Goal: Task Accomplishment & Management: Manage account settings

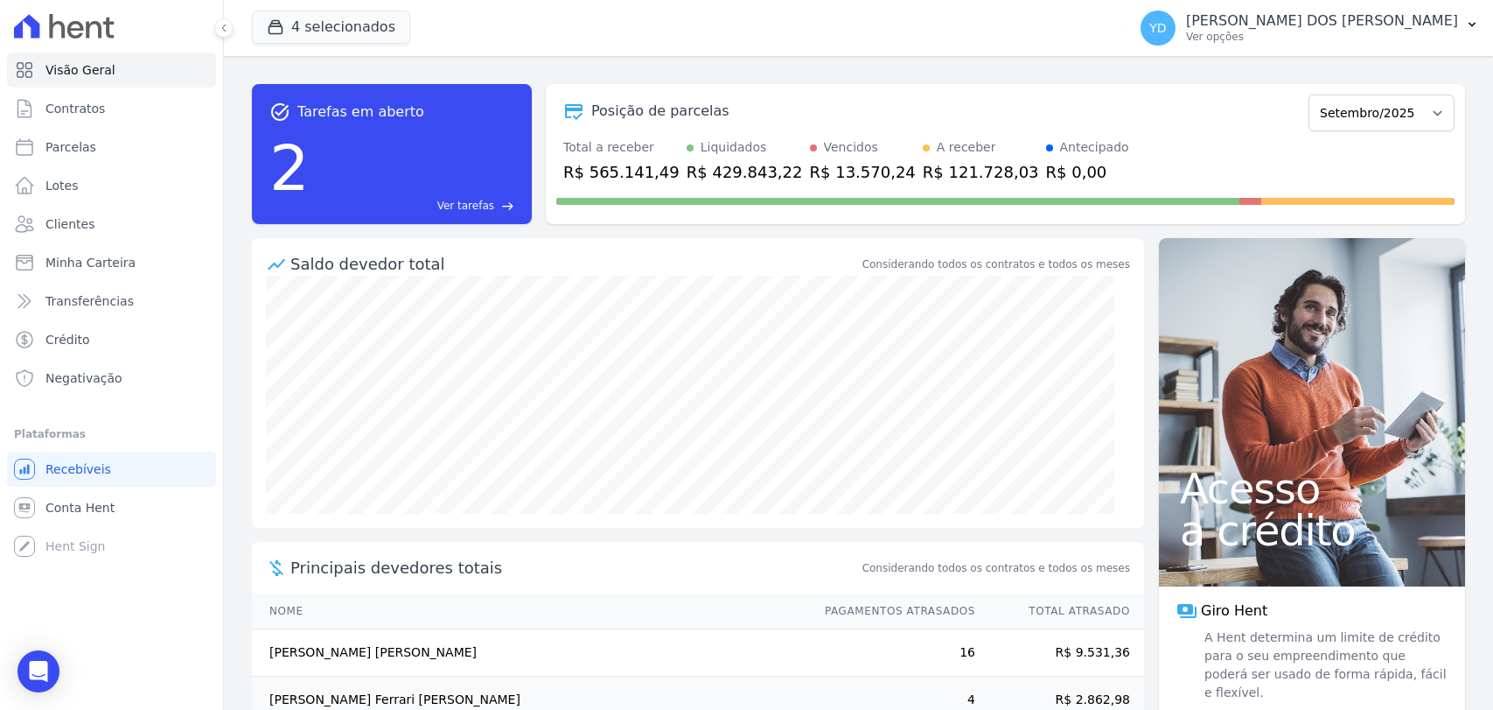
click at [133, 211] on link "Clientes" at bounding box center [111, 223] width 209 height 35
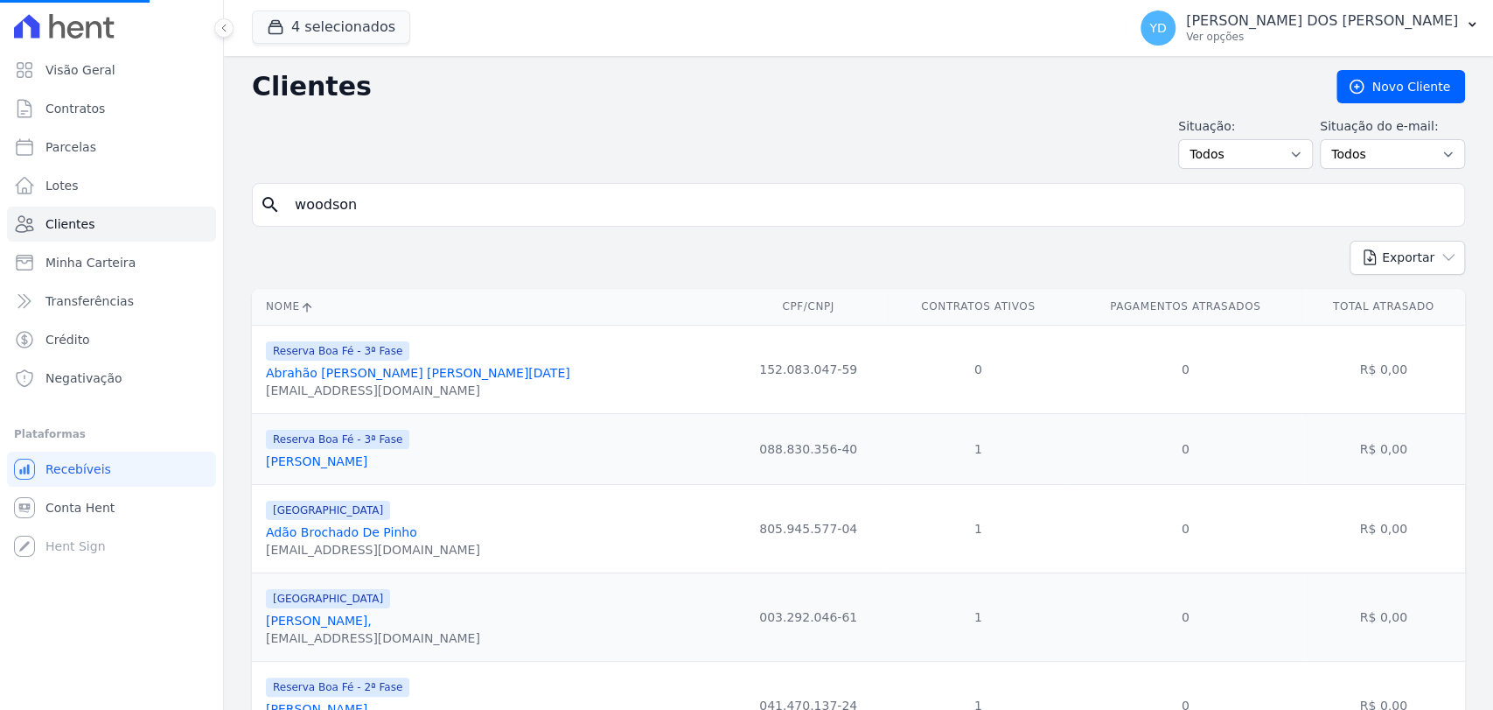
click at [424, 220] on input "woodson" at bounding box center [870, 204] width 1173 height 35
click at [424, 220] on input "search" at bounding box center [870, 204] width 1173 height 35
paste input "[PERSON_NAME]"
type input "Rosselito valente amorim"
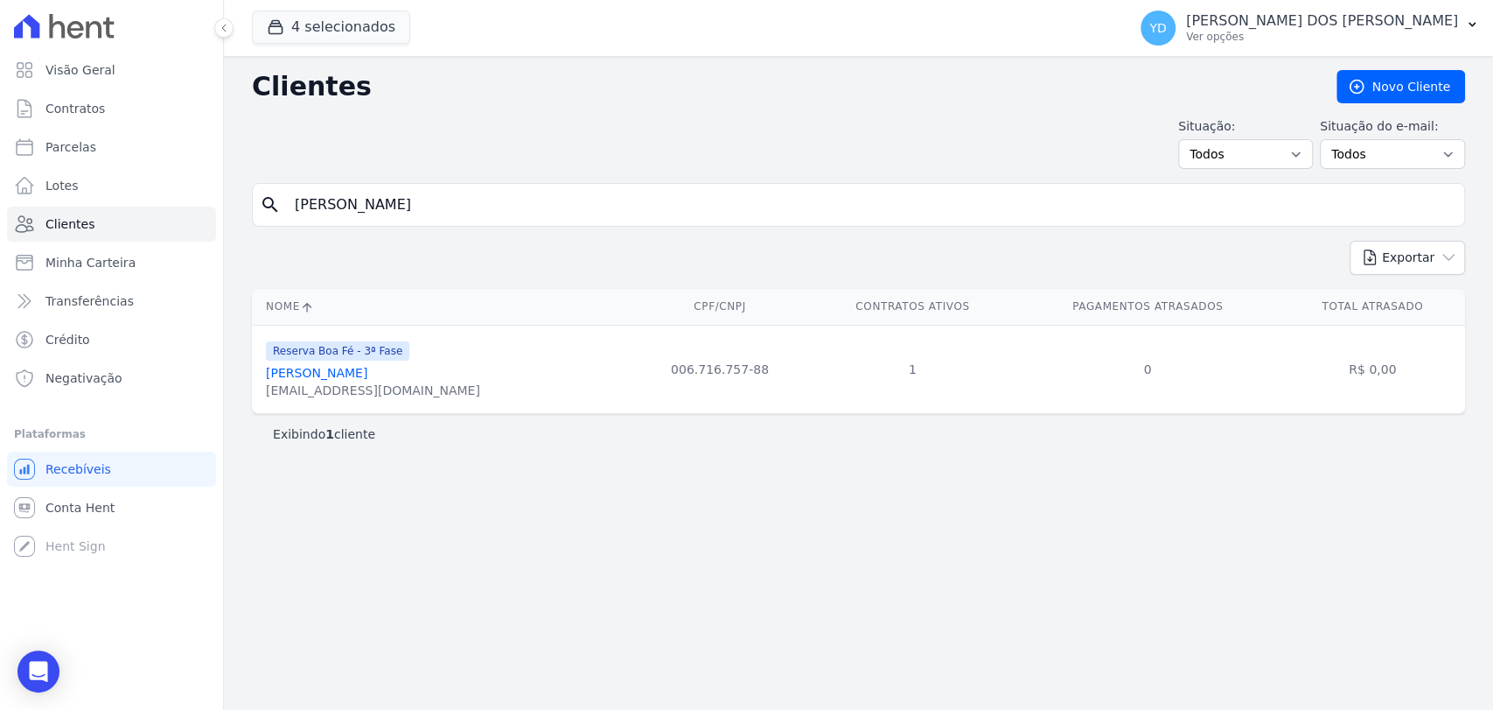
click at [344, 376] on link "[PERSON_NAME]" at bounding box center [316, 373] width 101 height 14
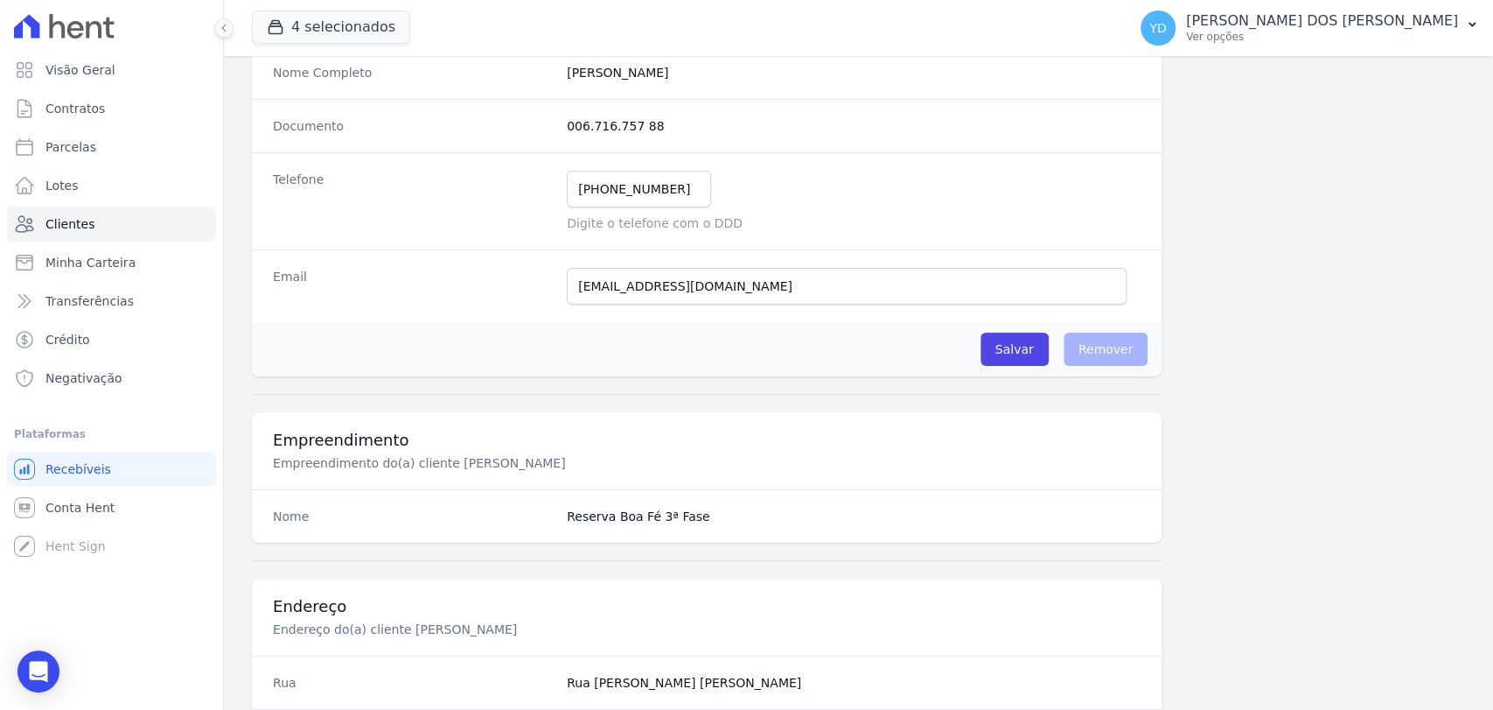
scroll to position [924, 0]
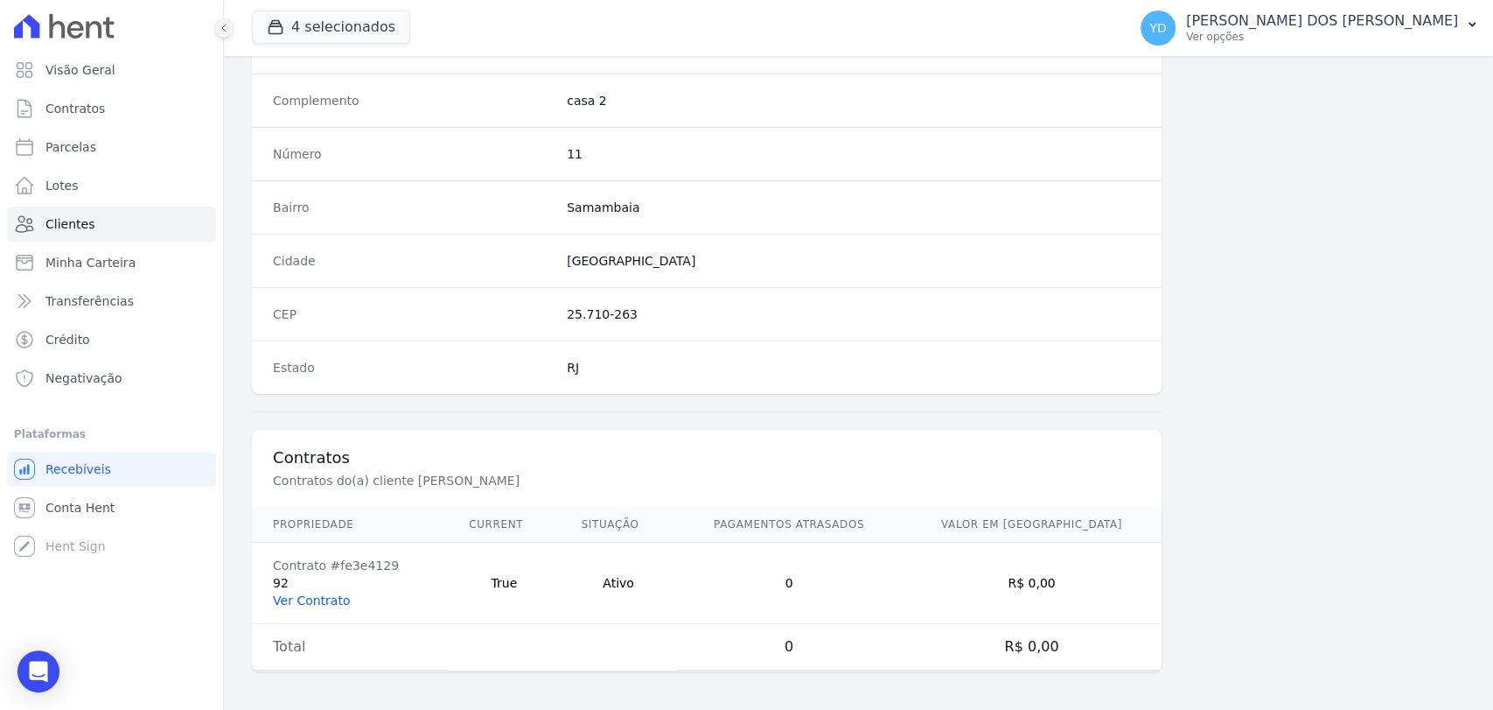
click at [304, 595] on link "Ver Contrato" at bounding box center [311, 600] width 77 height 14
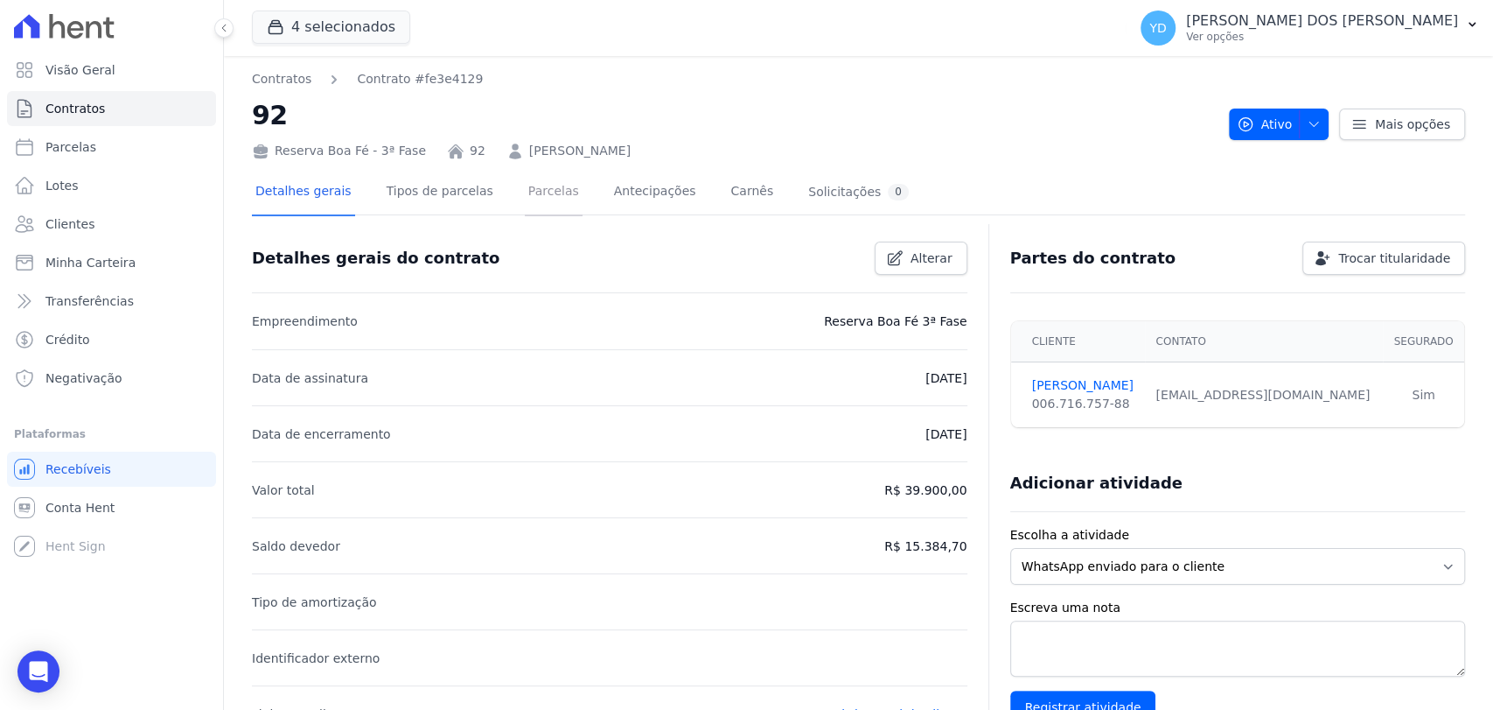
click at [525, 194] on link "Parcelas" at bounding box center [554, 193] width 58 height 46
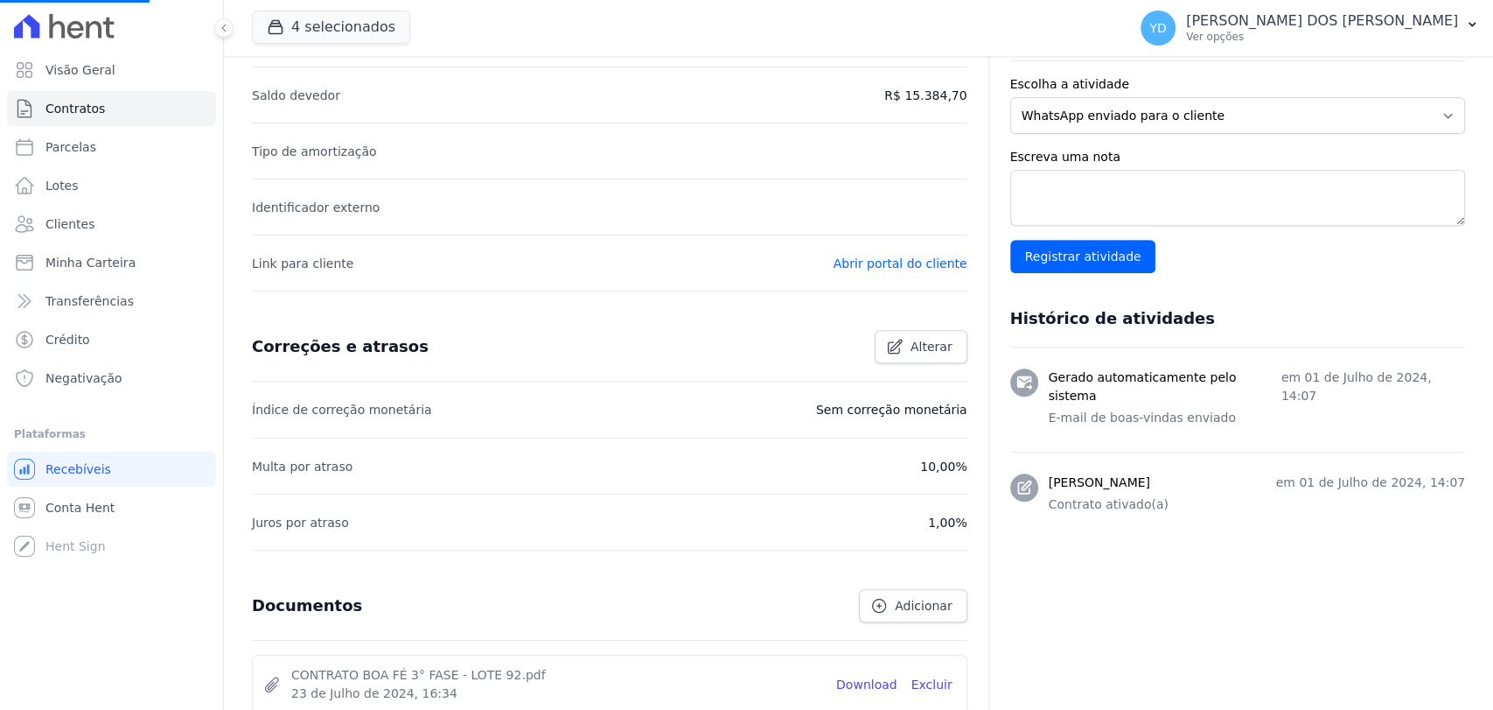
scroll to position [486, 0]
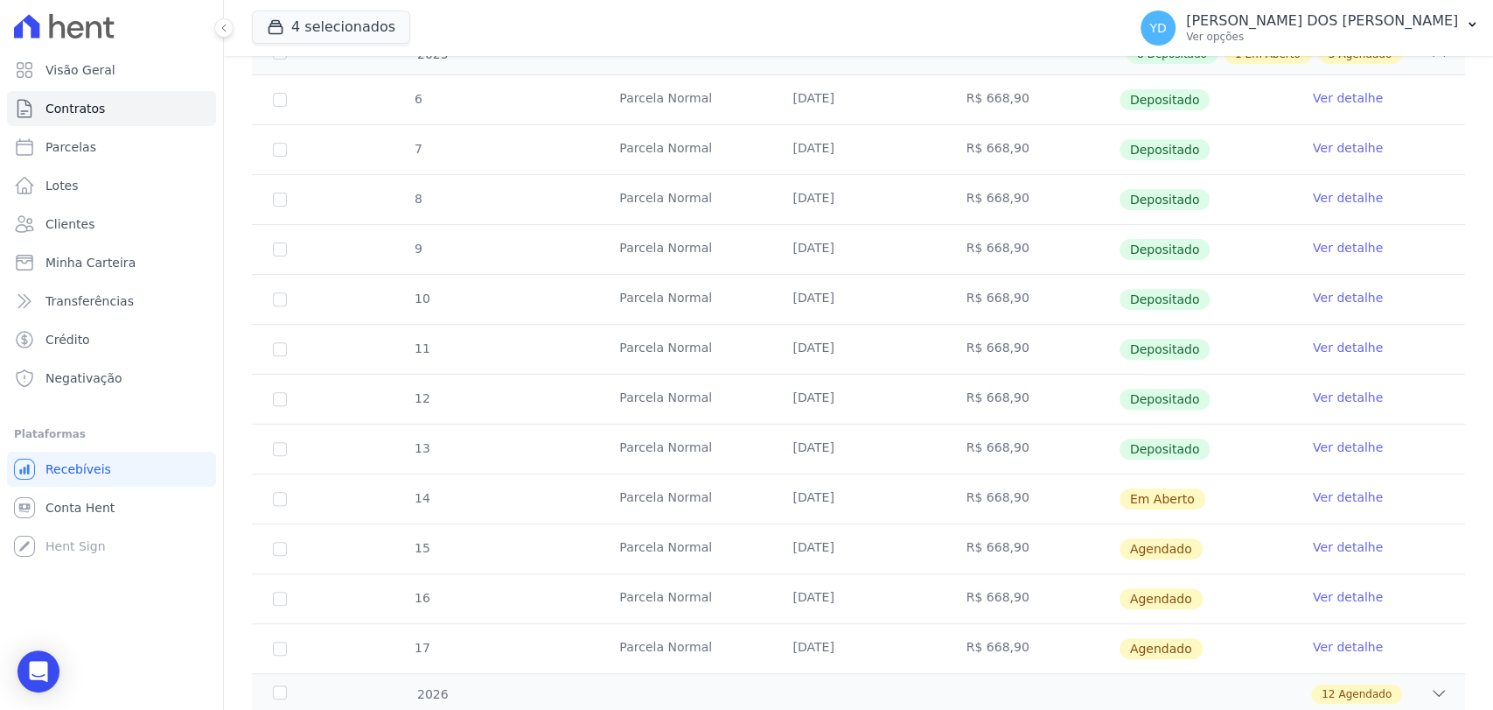
scroll to position [431, 0]
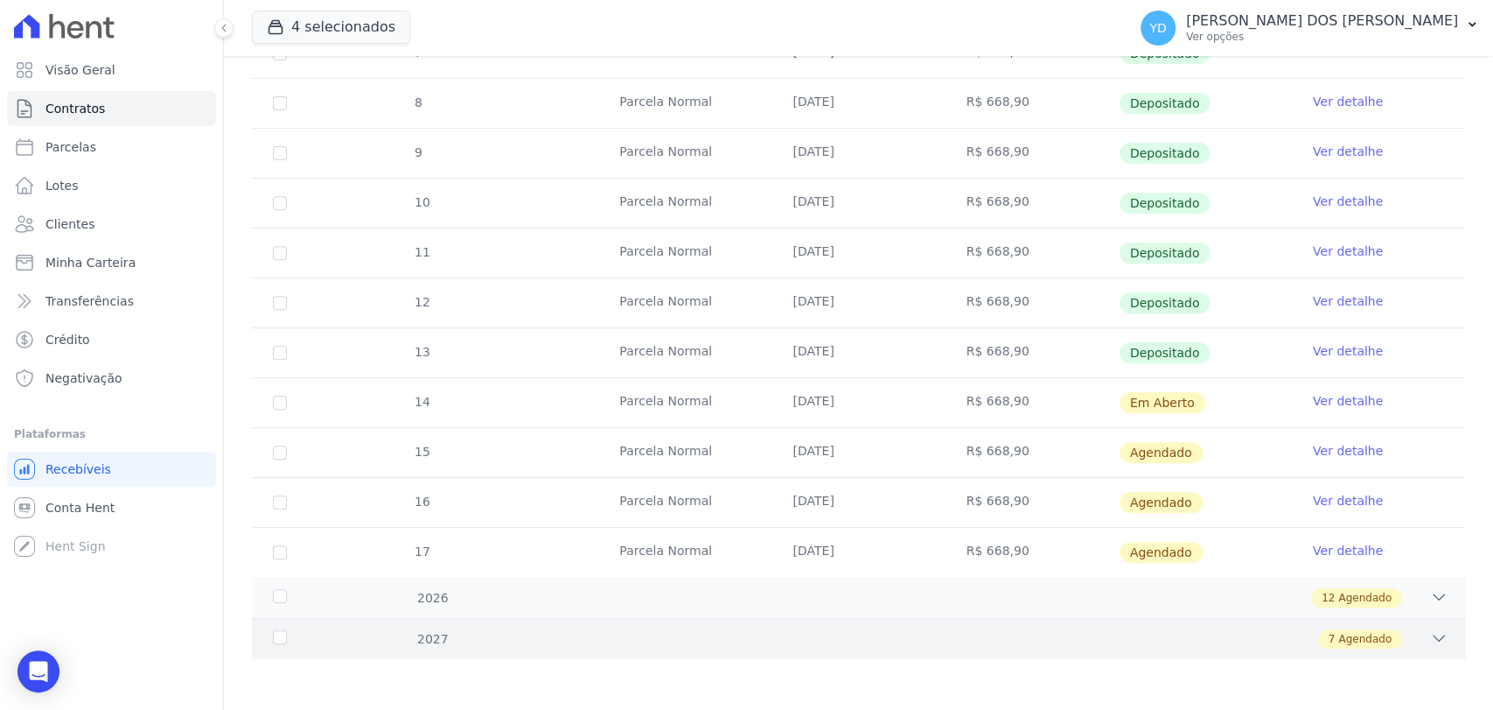
click at [421, 629] on div "7 Agendado" at bounding box center [917, 638] width 1059 height 19
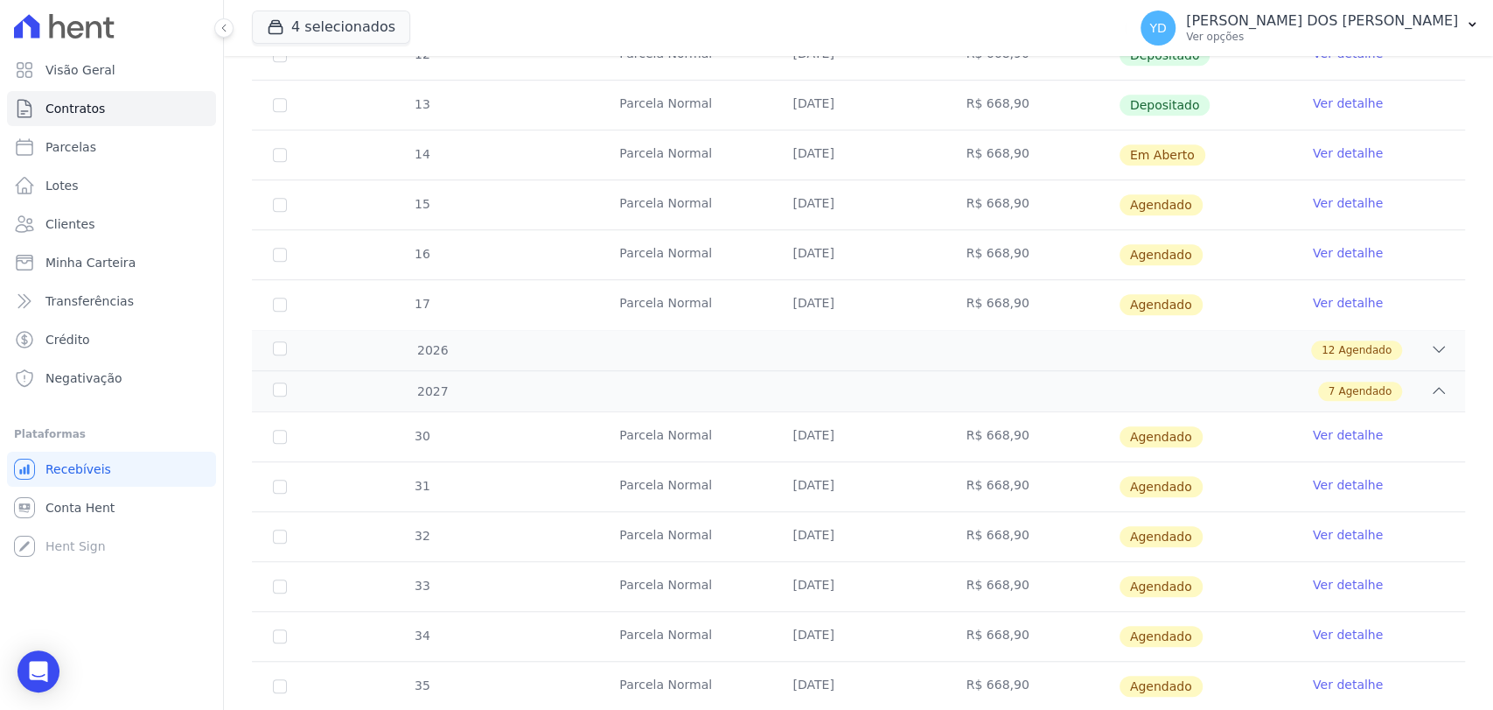
scroll to position [780, 0]
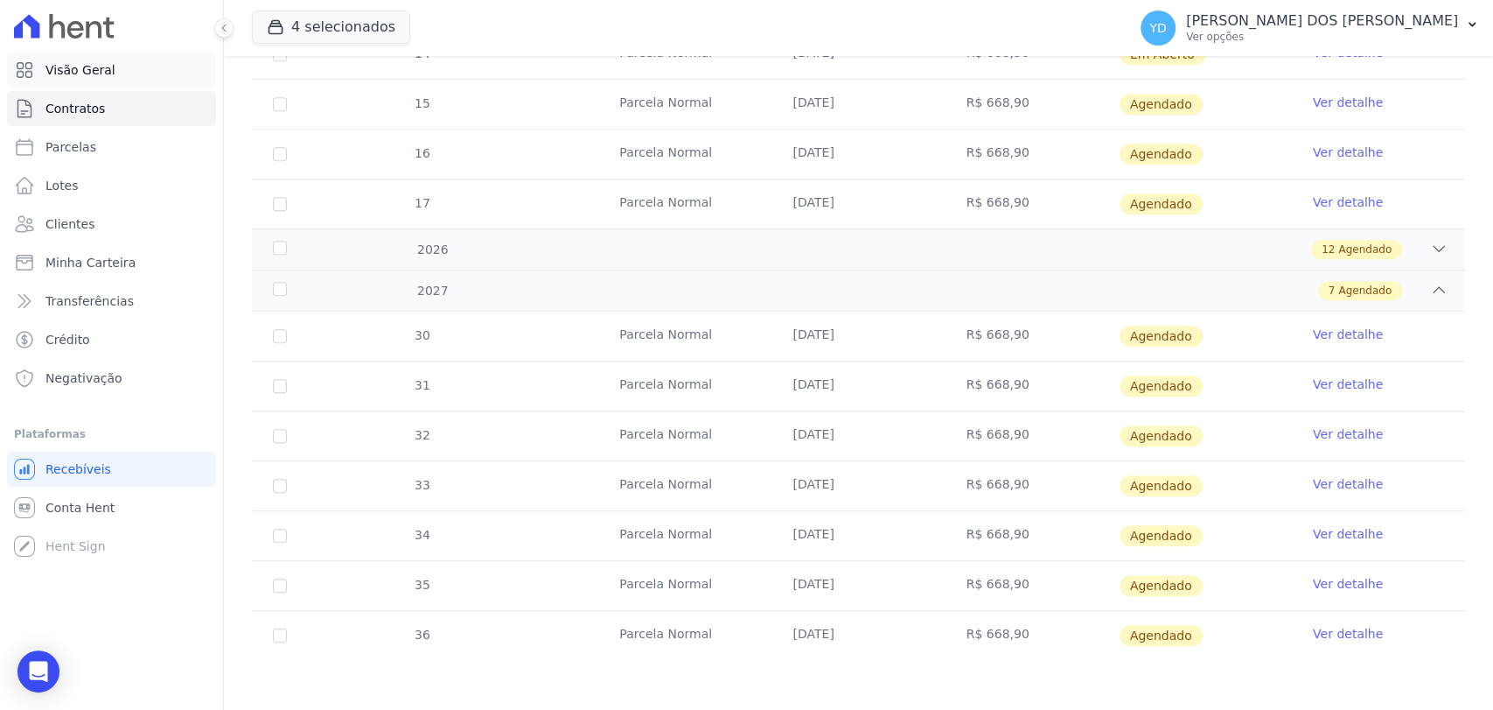
click at [147, 60] on link "Visão Geral" at bounding box center [111, 69] width 209 height 35
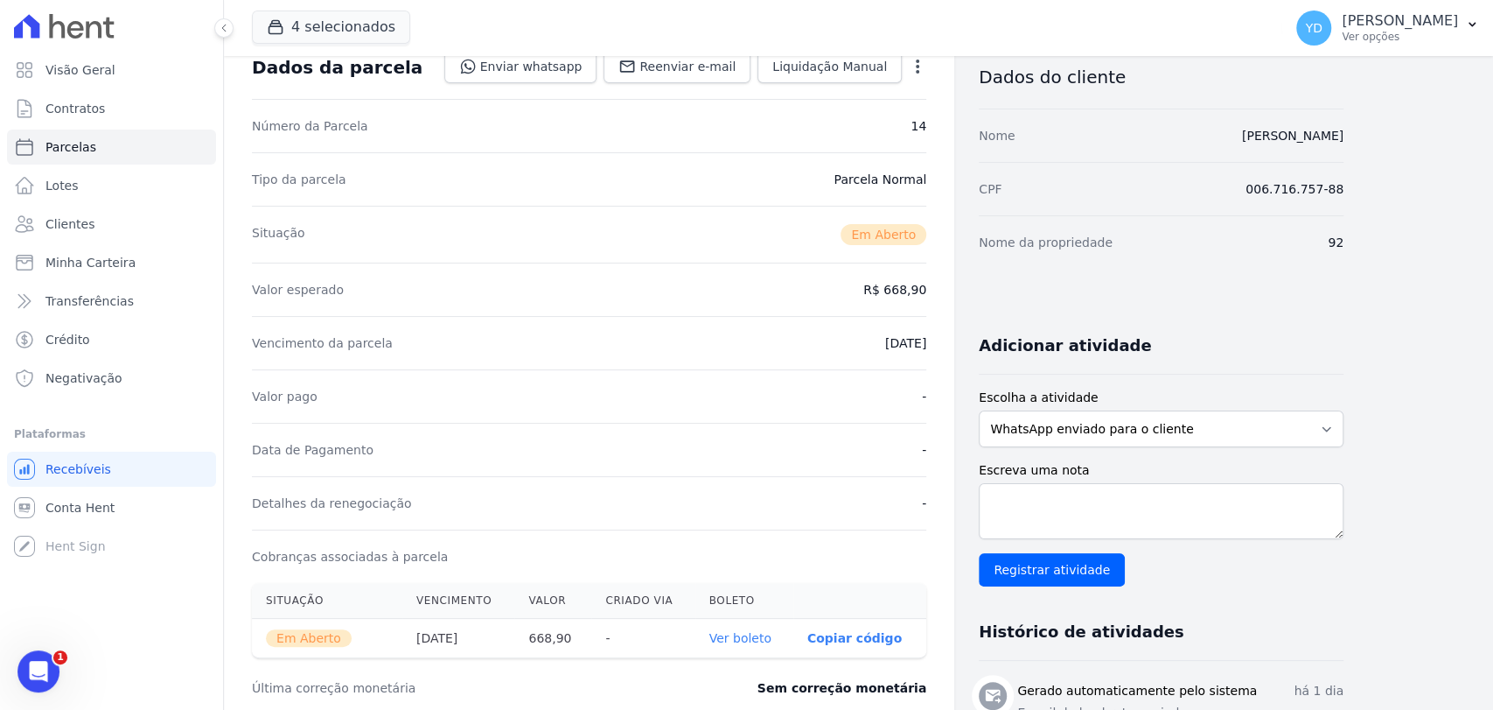
scroll to position [486, 0]
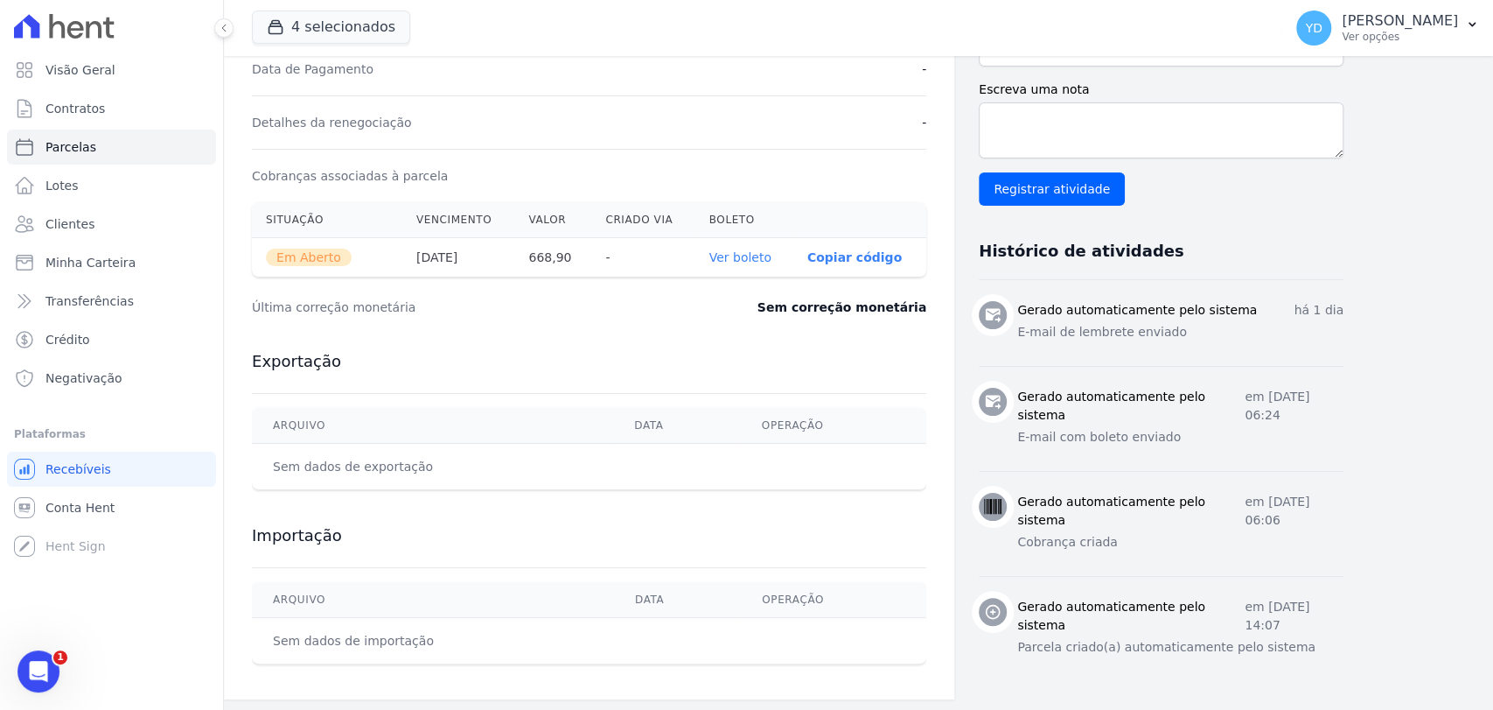
click at [767, 261] on link "Ver boleto" at bounding box center [741, 257] width 62 height 14
